Goal: Task Accomplishment & Management: Use online tool/utility

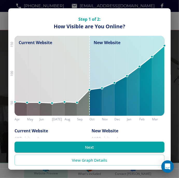
scroll to position [24, 0]
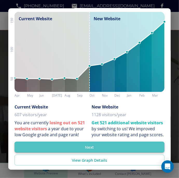
click at [129, 151] on button "Next" at bounding box center [90, 147] width 150 height 11
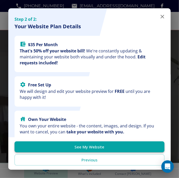
click at [131, 149] on button "See My Website" at bounding box center [90, 147] width 150 height 11
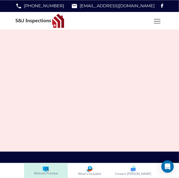
scroll to position [1673, 0]
